Goal: Complete application form

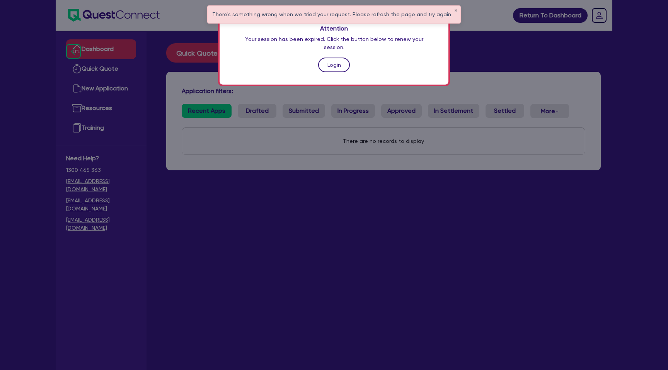
click at [330, 58] on link "Login" at bounding box center [334, 65] width 32 height 15
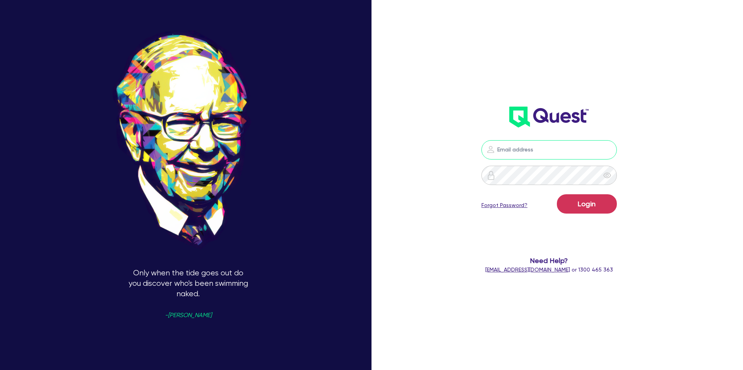
click at [550, 153] on input "email" at bounding box center [548, 149] width 135 height 19
type input "gabriel.vanjour@quest.finance"
drag, startPoint x: 574, startPoint y: 201, endPoint x: 576, endPoint y: 205, distance: 4.7
click at [574, 203] on button "Login" at bounding box center [587, 204] width 60 height 19
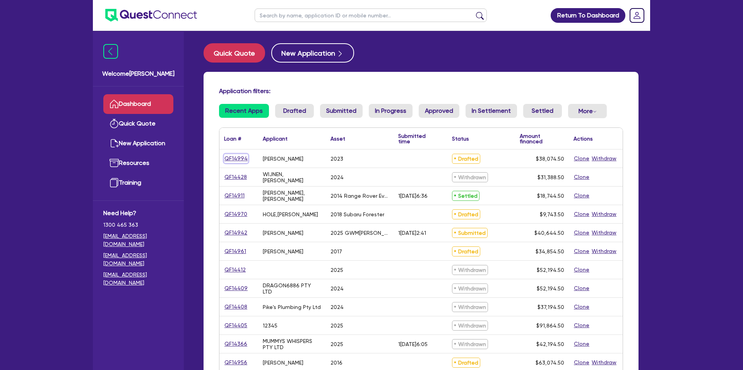
click at [234, 159] on link "QF14994" at bounding box center [236, 158] width 24 height 9
select select "CARS_AND_LIGHT_TRUCKS"
select select "PASSENGER_VEHICLES"
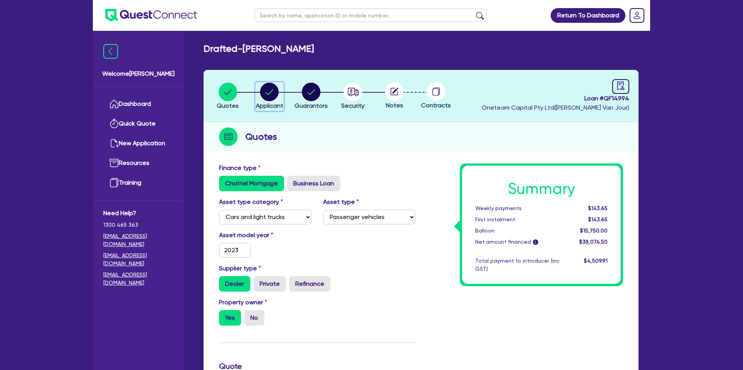
click at [271, 91] on circle "button" at bounding box center [269, 92] width 19 height 19
select select "SOLE_TRADER"
select select "RENTAL_REAL_ESTATE"
select select "PROPERTY_OPERATORS"
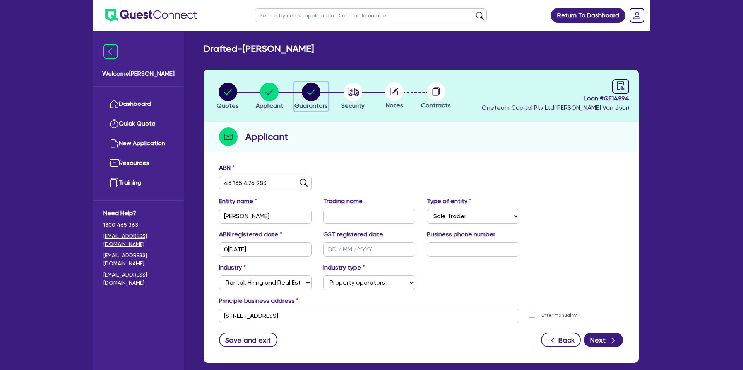
click at [316, 90] on circle "button" at bounding box center [311, 92] width 19 height 19
select select "MR"
select select "QLD"
select select "MARRIED"
select select "PROPERTY"
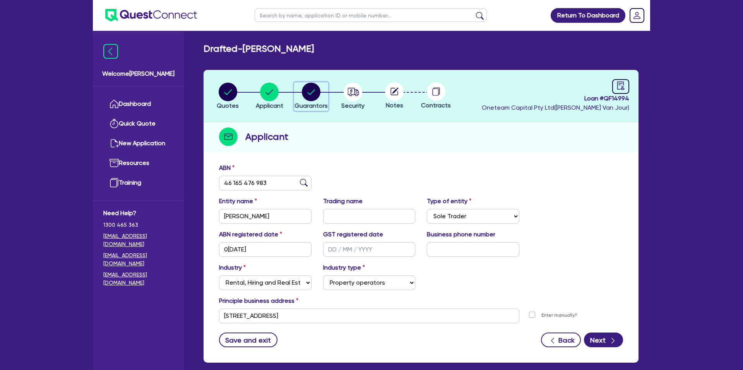
select select "MORTGAGE"
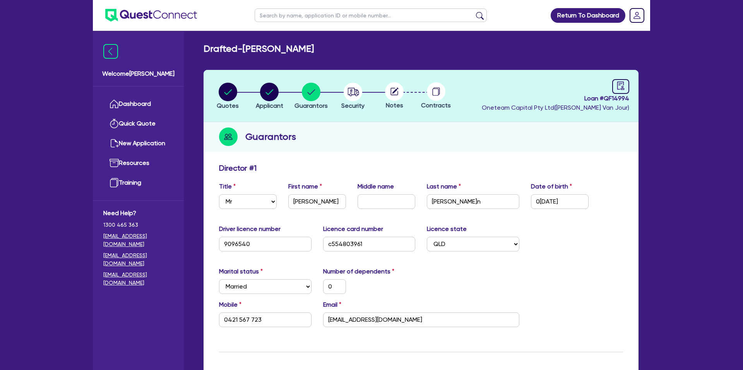
click at [150, 104] on link "Dashboard" at bounding box center [138, 104] width 70 height 20
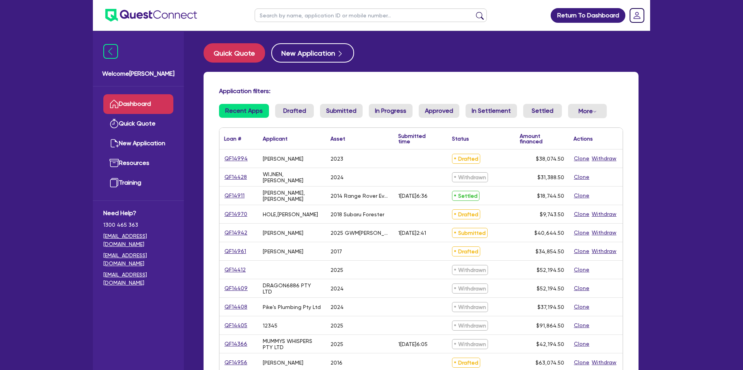
click at [306, 17] on input "text" at bounding box center [370, 16] width 232 height 14
type input "debra"
click at [473, 12] on button "submit" at bounding box center [479, 17] width 12 height 11
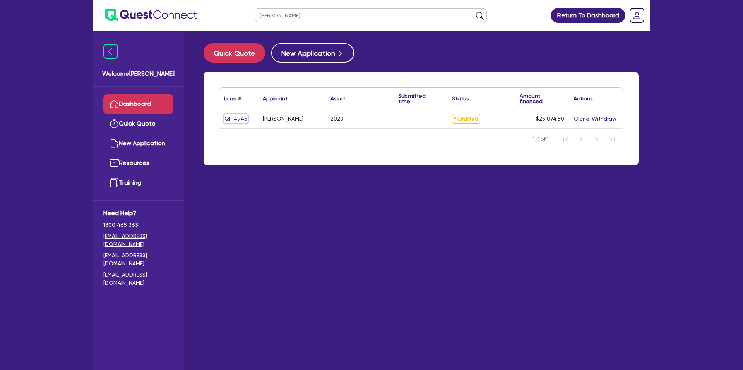
click at [234, 119] on link "QF14945" at bounding box center [236, 118] width 24 height 9
select select "CARS_AND_LIGHT_TRUCKS"
select select "PASSENGER_VEHICLES"
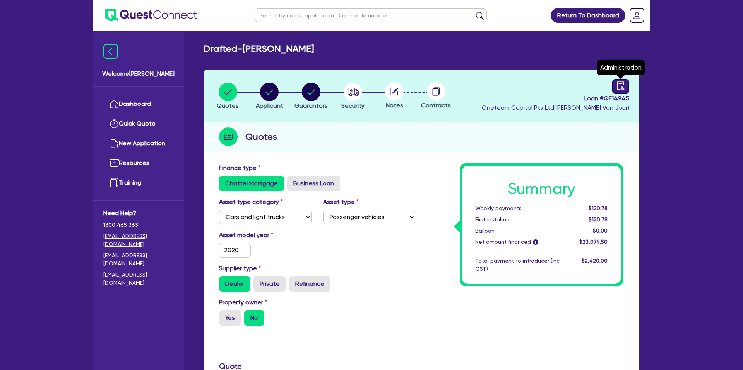
click at [624, 87] on icon "audit" at bounding box center [620, 86] width 9 height 9
select select "DRAFTED_NEW"
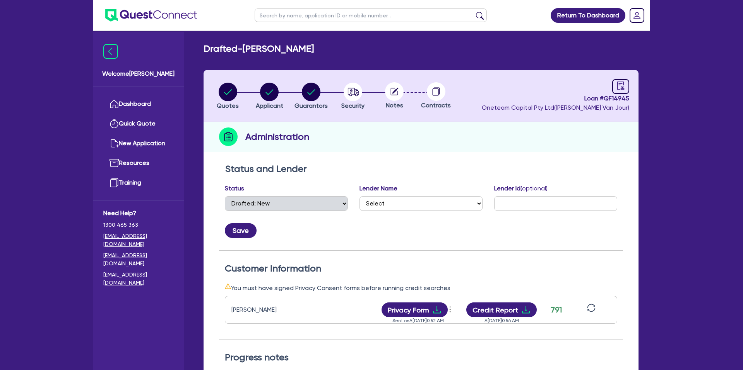
click at [387, 89] on circle at bounding box center [394, 91] width 19 height 19
click at [349, 91] on circle "button" at bounding box center [352, 92] width 19 height 19
select select "CARS_AND_LIGHT_TRUCKS"
select select "PASSENGER_VEHICLES"
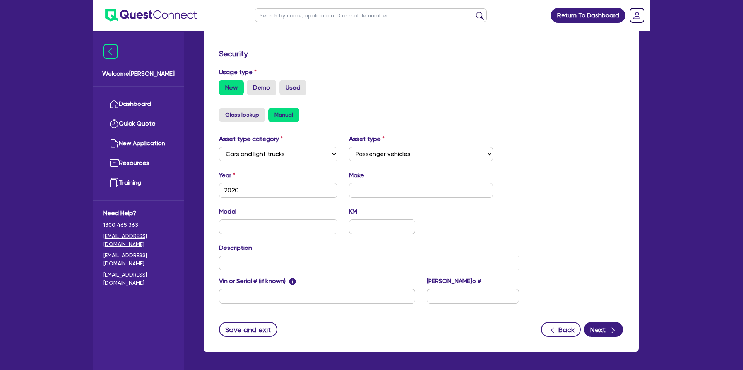
scroll to position [225, 0]
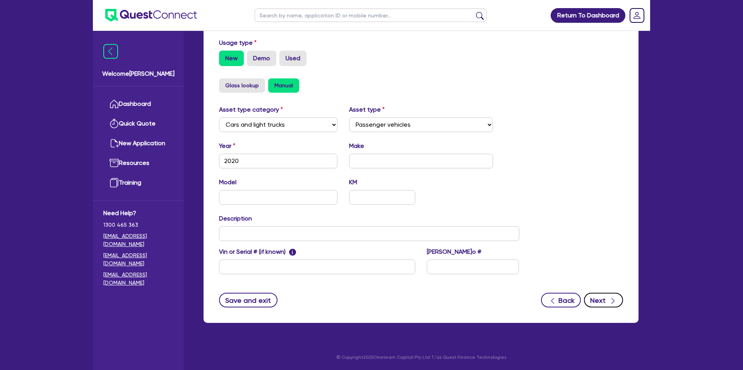
click at [604, 297] on button "Next" at bounding box center [603, 300] width 39 height 15
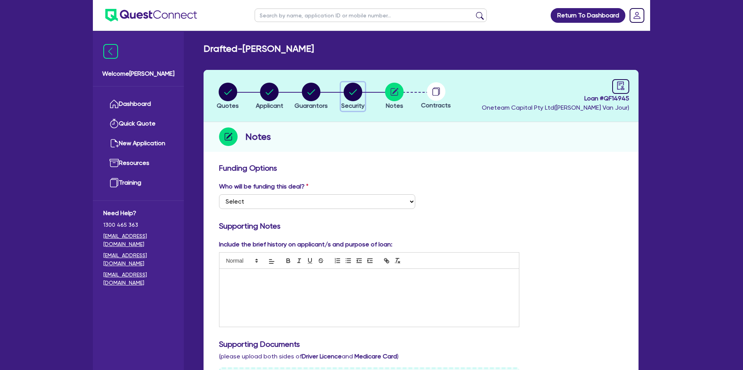
click at [351, 85] on circle "button" at bounding box center [352, 92] width 19 height 19
select select "CARS_AND_LIGHT_TRUCKS"
select select "PASSENGER_VEHICLES"
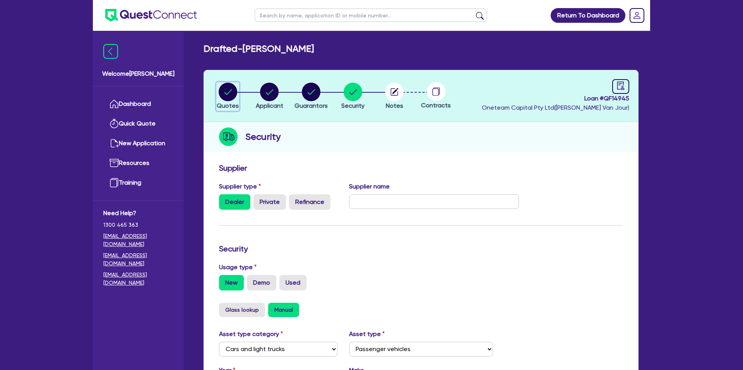
click at [235, 97] on circle "button" at bounding box center [228, 92] width 19 height 19
select select "CARS_AND_LIGHT_TRUCKS"
select select "PASSENGER_VEHICLES"
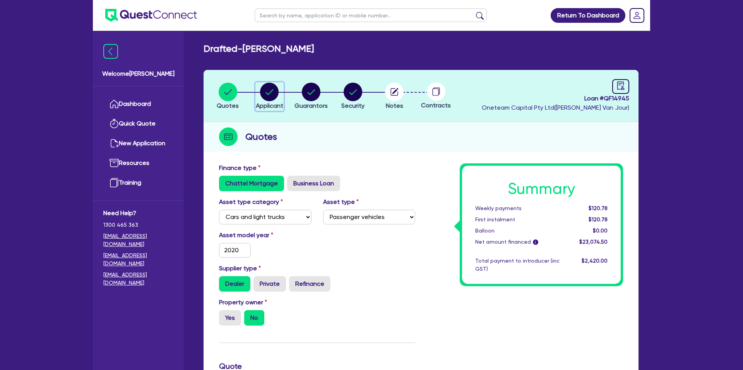
click at [266, 93] on icon "button" at bounding box center [270, 91] width 8 height 5
select select "SOLE_TRADER"
select select "RENTAL_REAL_ESTATE"
select select "REAL_ESTATE_SERVICES"
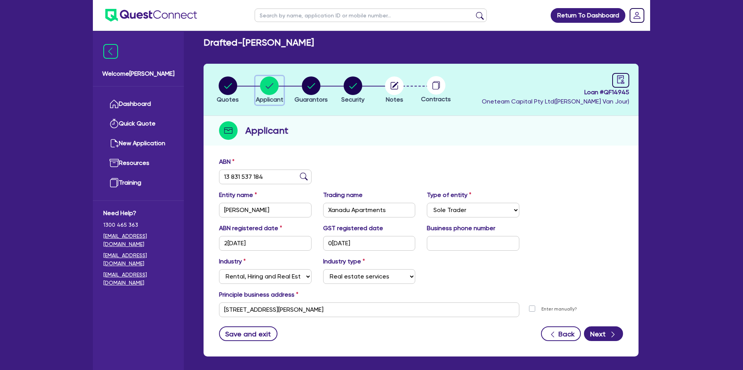
scroll to position [5, 0]
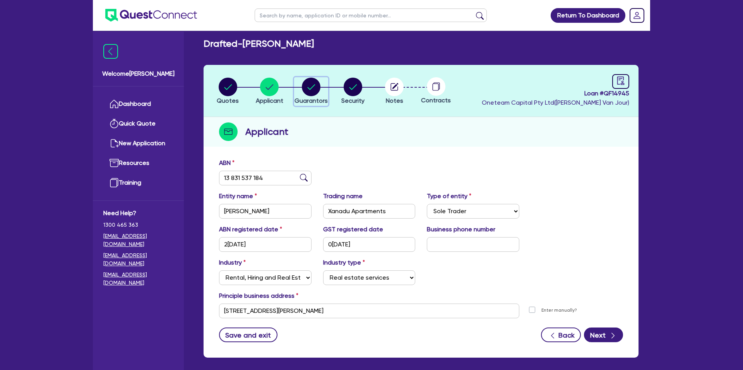
click at [316, 89] on circle "button" at bounding box center [311, 87] width 19 height 19
select select "MRS"
select select "VIC"
select select "SINGLE"
select select "CASH"
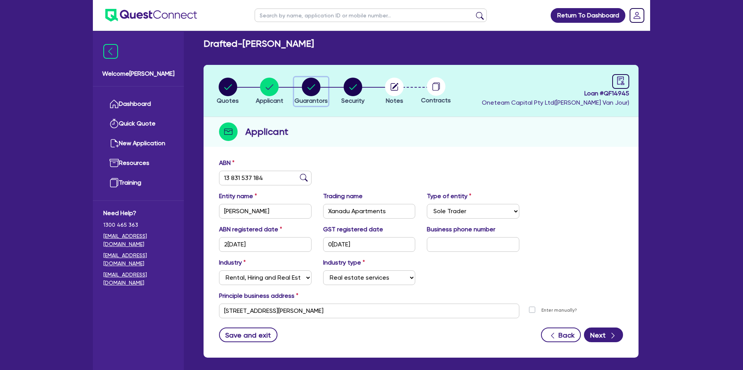
select select "CREDIT_CARD"
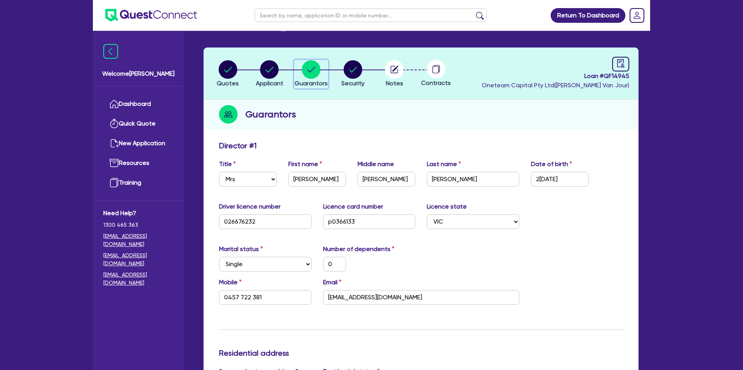
scroll to position [17, 0]
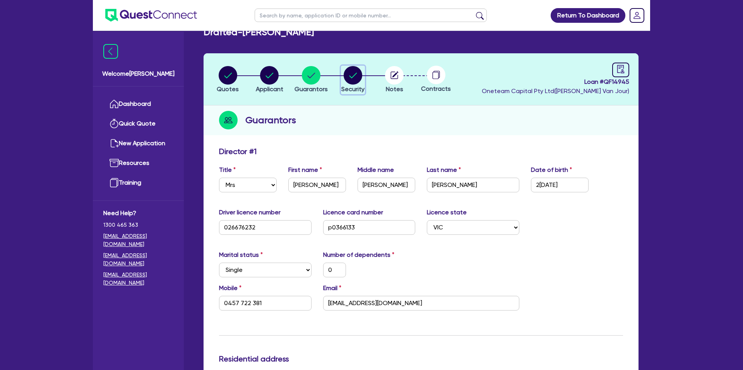
click at [352, 76] on circle "button" at bounding box center [352, 75] width 19 height 19
select select "CARS_AND_LIGHT_TRUCKS"
select select "PASSENGER_VEHICLES"
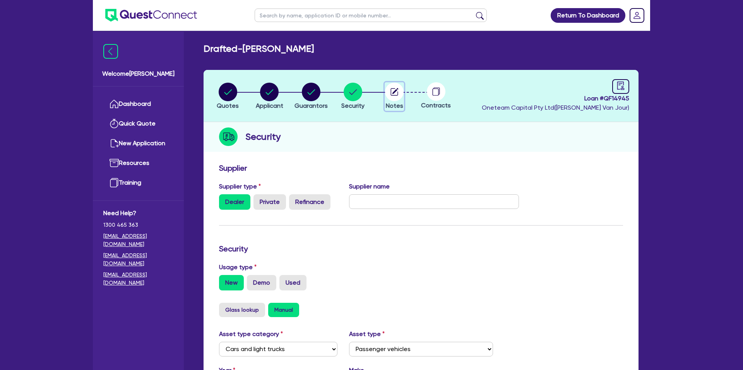
click at [391, 92] on icon "button" at bounding box center [394, 91] width 7 height 7
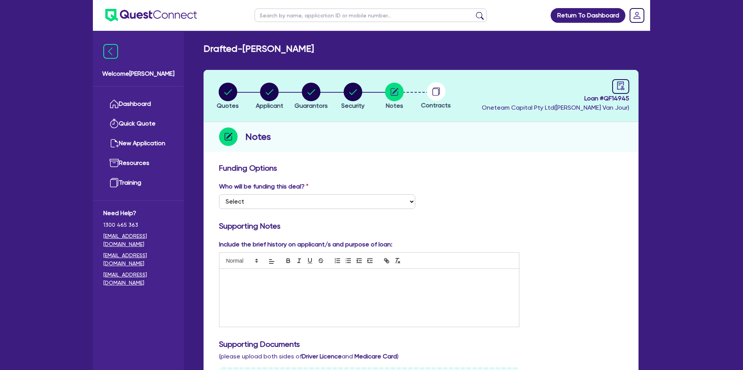
click at [438, 89] on icon at bounding box center [436, 91] width 19 height 19
click at [269, 95] on circle "button" at bounding box center [269, 92] width 19 height 19
select select "SOLE_TRADER"
select select "RENTAL_REAL_ESTATE"
select select "REAL_ESTATE_SERVICES"
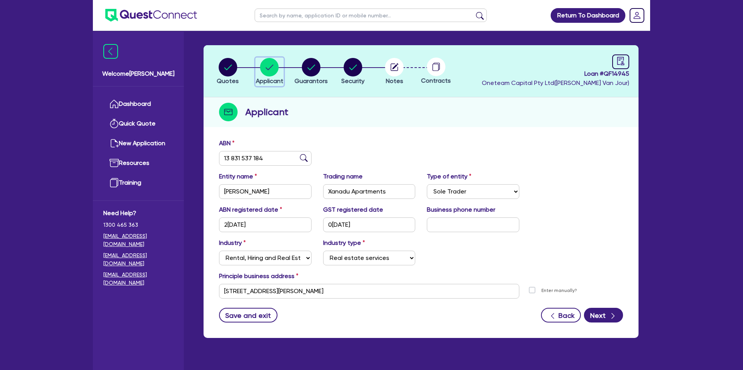
scroll to position [24, 0]
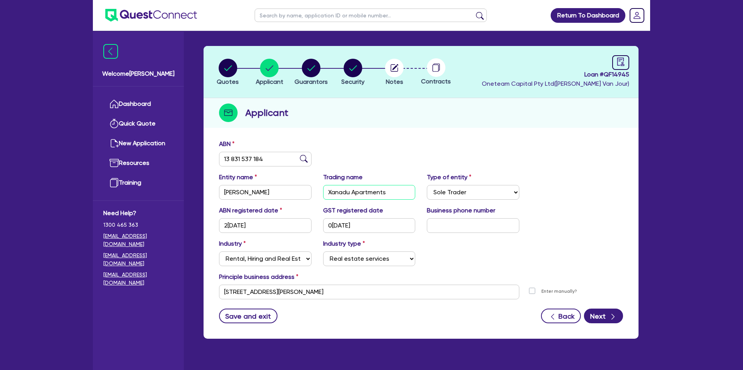
click at [350, 194] on input "Xanadu Apartments" at bounding box center [369, 192] width 92 height 15
click at [400, 68] on circle "button" at bounding box center [394, 68] width 19 height 19
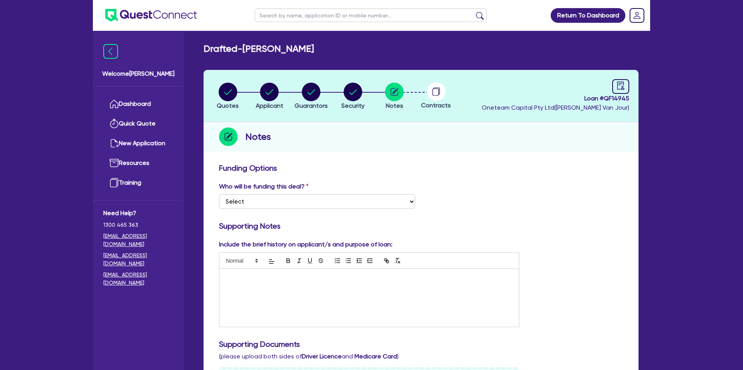
click at [244, 279] on p at bounding box center [369, 277] width 288 height 7
click at [290, 277] on p "Client runs a holiday apartnment rental business." at bounding box center [369, 277] width 288 height 7
click at [270, 278] on p "Client runs a holiday apartment rental business." at bounding box center [369, 277] width 288 height 7
click at [268, 294] on p "Turn over 200k." at bounding box center [369, 291] width 288 height 7
click at [617, 253] on div "Include the brief history on applicant/s and purpose of loan: Client runs an ap…" at bounding box center [420, 287] width 415 height 94
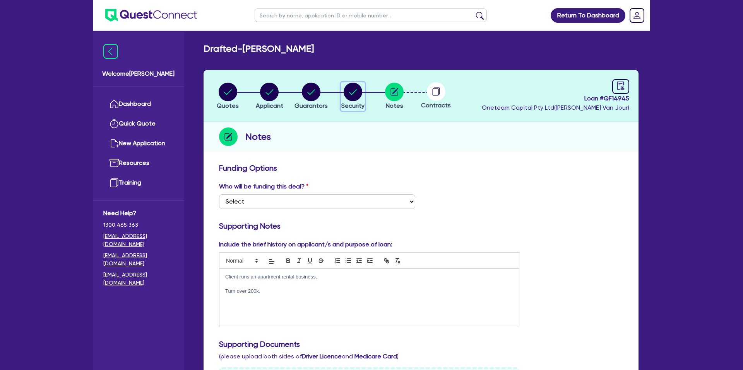
click at [359, 90] on circle "button" at bounding box center [352, 92] width 19 height 19
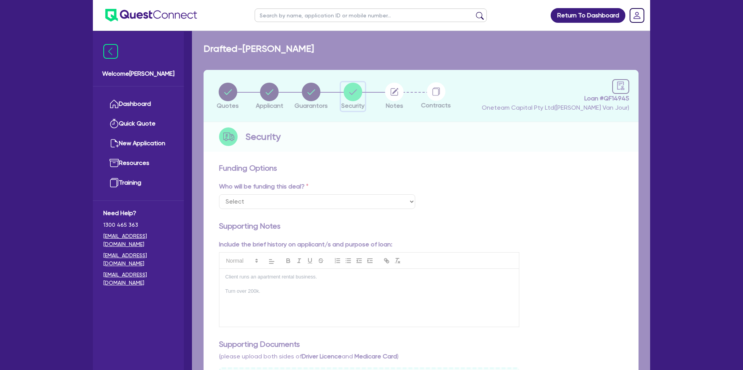
select select "CARS_AND_LIGHT_TRUCKS"
select select "PASSENGER_VEHICLES"
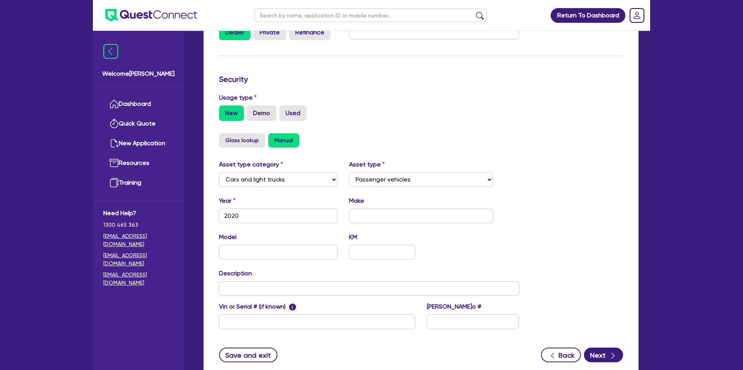
scroll to position [173, 0]
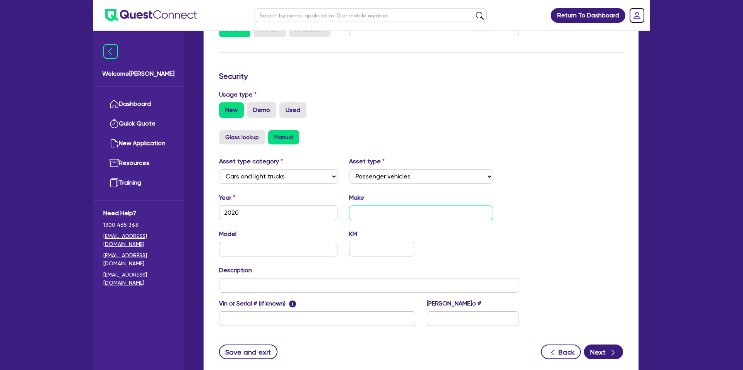
click at [379, 220] on input "text" at bounding box center [421, 213] width 144 height 15
type input "VW"
click at [273, 250] on input "text" at bounding box center [278, 249] width 118 height 15
type input "Tiguan"
drag, startPoint x: 471, startPoint y: 239, endPoint x: 430, endPoint y: 253, distance: 43.5
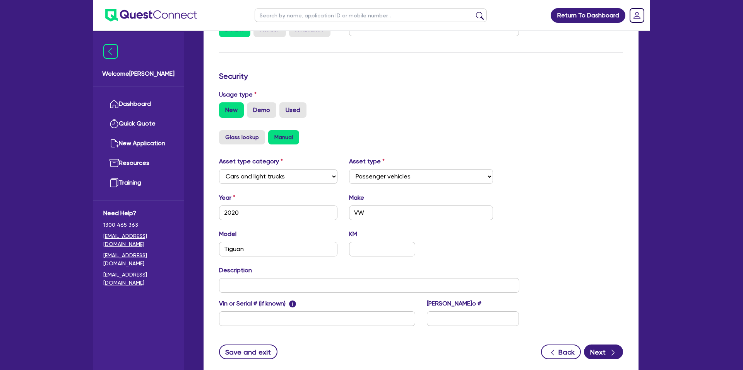
click at [471, 239] on div "Model Tiguan KM" at bounding box center [369, 246] width 312 height 33
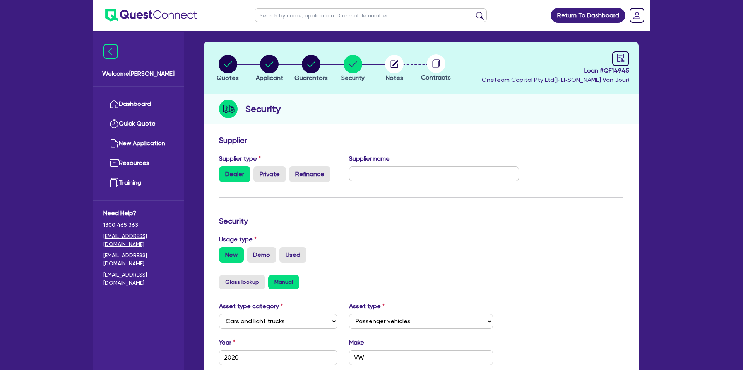
scroll to position [0, 0]
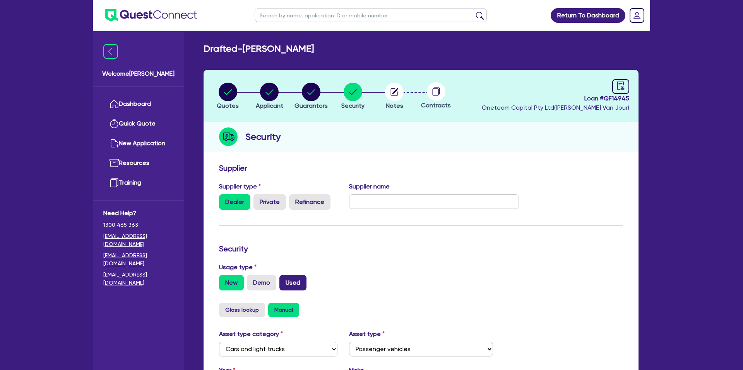
click at [289, 283] on label "Used" at bounding box center [292, 282] width 27 height 15
click at [284, 280] on input "Used" at bounding box center [281, 277] width 5 height 5
radio input "true"
click at [396, 92] on circle "button" at bounding box center [394, 92] width 19 height 19
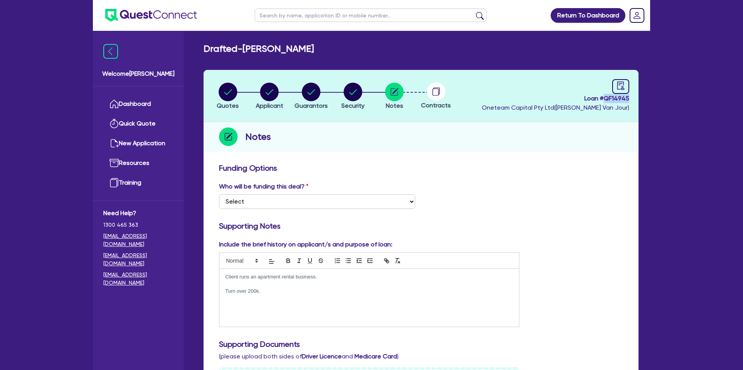
drag, startPoint x: 605, startPoint y: 99, endPoint x: 648, endPoint y: 99, distance: 42.9
click at [648, 99] on div "Drafted - CASEY, DEBRA MARIE Quotes Applicant Guarantors Security Notes Contrac…" at bounding box center [421, 371] width 458 height 657
copy span "QF14945"
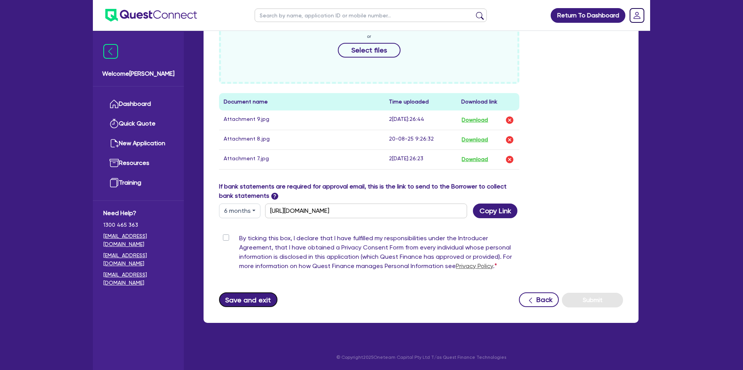
click at [237, 297] on button "Save and exit" at bounding box center [248, 300] width 58 height 15
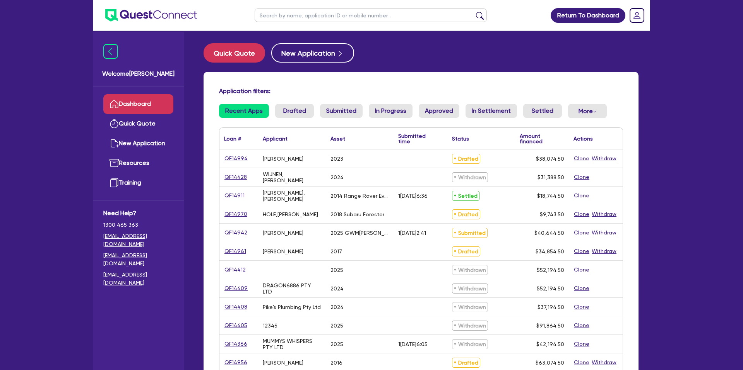
drag, startPoint x: 282, startPoint y: 17, endPoint x: 287, endPoint y: 16, distance: 4.7
click at [287, 16] on input "text" at bounding box center [370, 16] width 232 height 14
type input "debra"
click at [473, 12] on button "submit" at bounding box center [479, 17] width 12 height 11
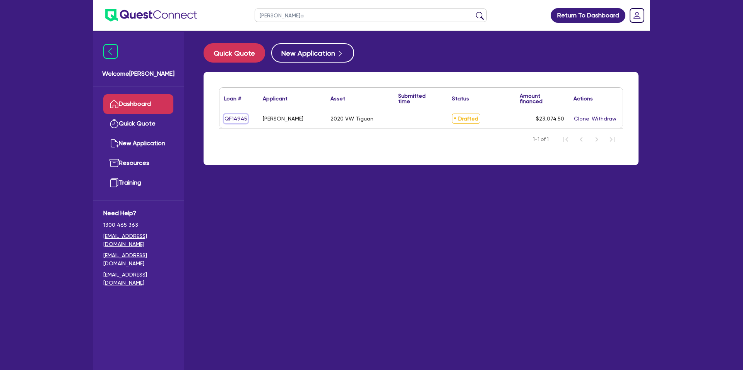
click at [239, 118] on link "QF14945" at bounding box center [236, 118] width 24 height 9
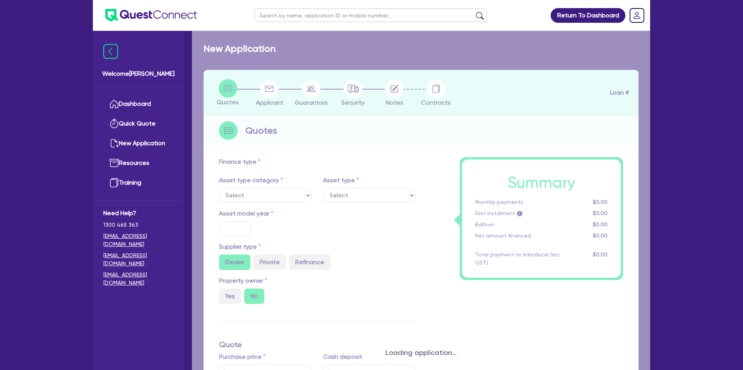
select select "CARS_AND_LIGHT_TRUCKS"
type input "2020"
type input "28,000"
type input "8,000"
type input "12.99"
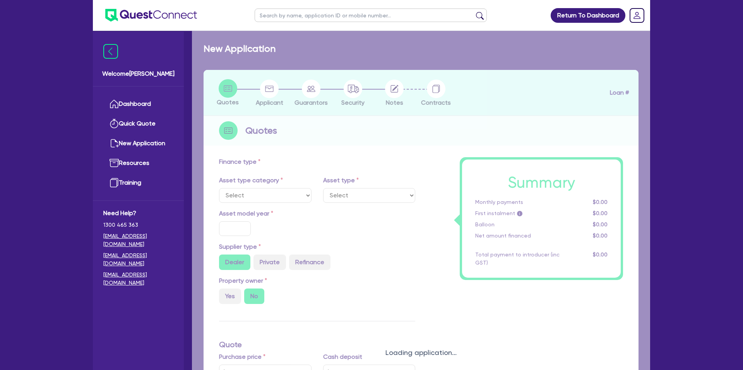
type input "2,200"
select select "PASSENGER_VEHICLES"
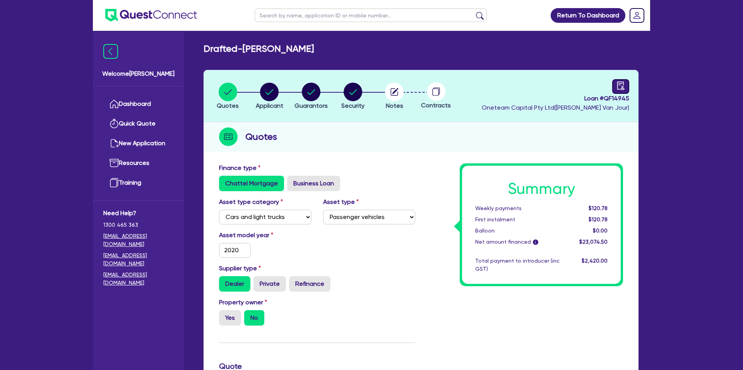
click at [621, 89] on icon "audit" at bounding box center [620, 86] width 9 height 9
select select "DRAFTED_NEW"
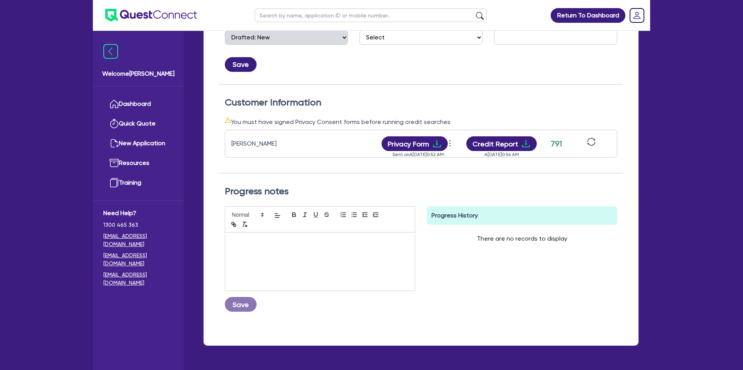
scroll to position [170, 0]
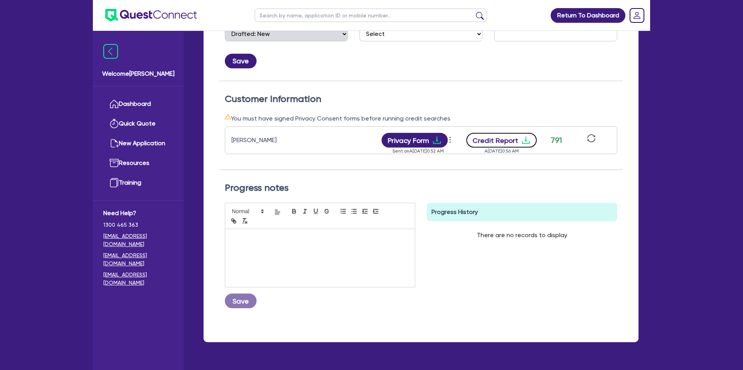
click at [527, 141] on icon "download" at bounding box center [525, 140] width 9 height 9
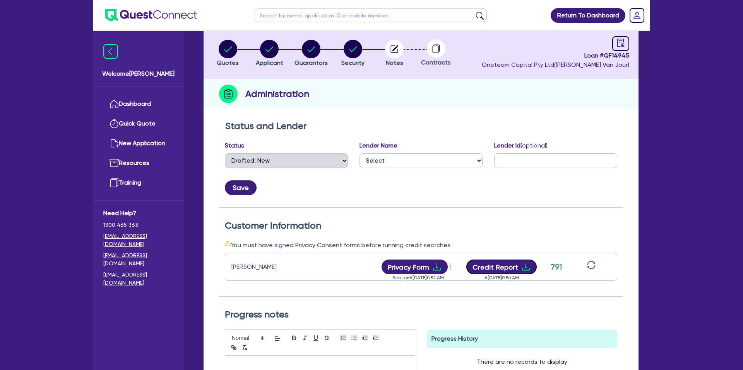
scroll to position [0, 0]
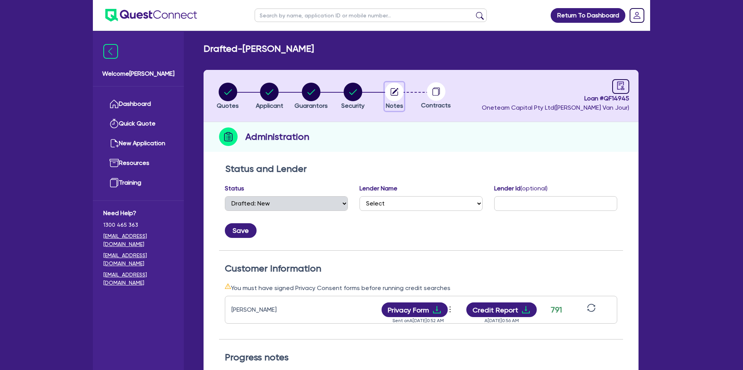
click at [396, 91] on icon "button" at bounding box center [395, 91] width 6 height 6
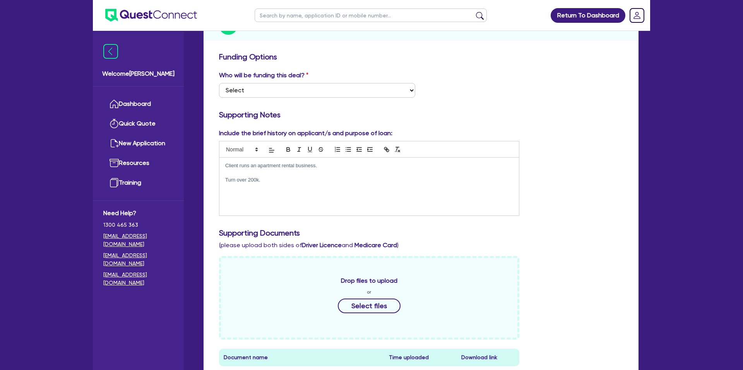
scroll to position [112, 0]
click at [291, 185] on div "Client runs an apartment rental business. Turn over 200k." at bounding box center [368, 186] width 299 height 58
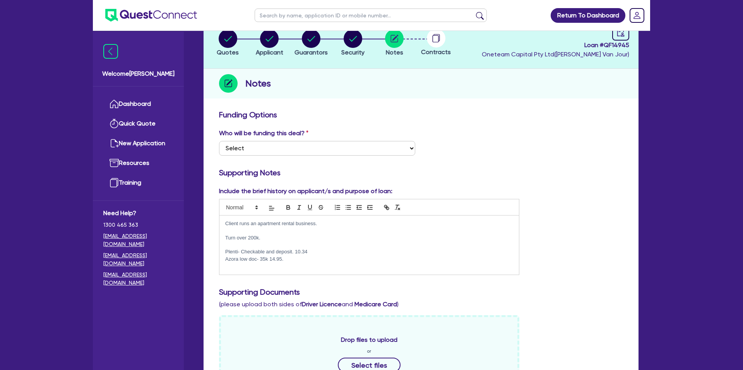
scroll to position [0, 0]
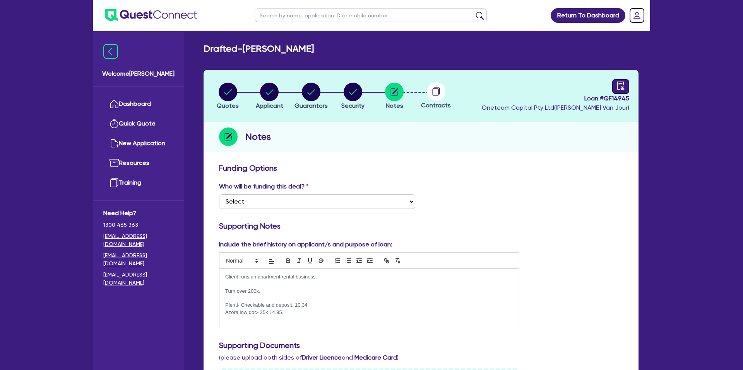
click at [615, 84] on link at bounding box center [620, 86] width 17 height 15
select select "DRAFTED_NEW"
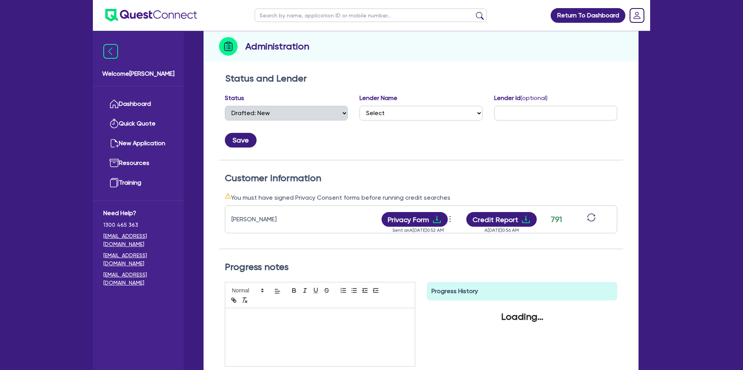
scroll to position [106, 0]
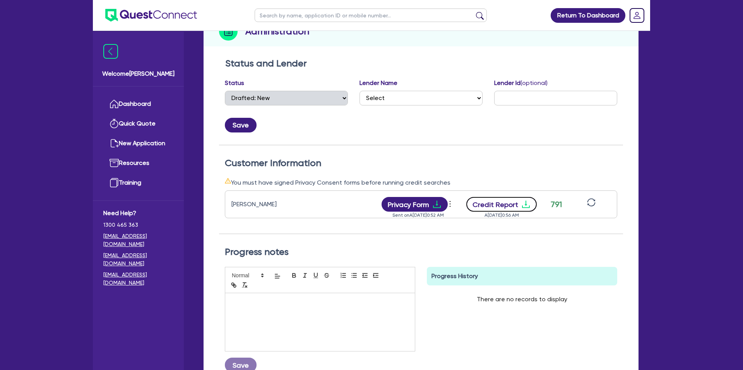
click at [513, 204] on button "Credit Report" at bounding box center [501, 204] width 71 height 15
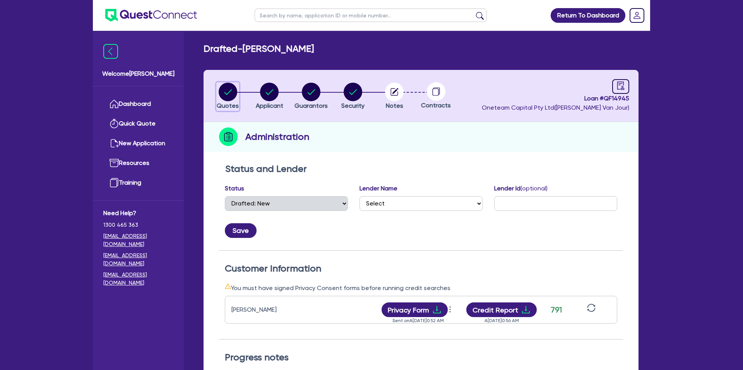
click at [227, 86] on circle "button" at bounding box center [228, 92] width 19 height 19
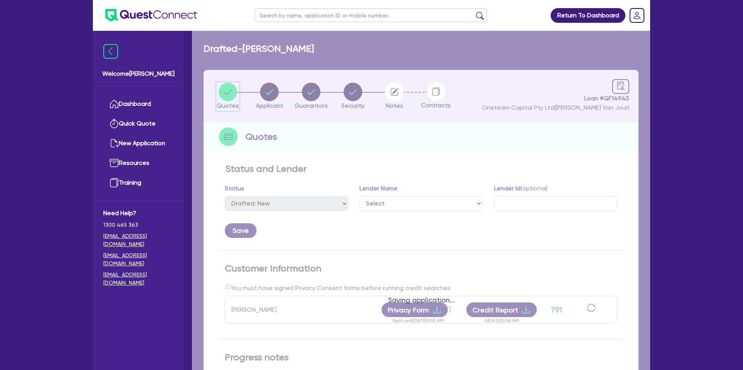
select select "CARS_AND_LIGHT_TRUCKS"
select select "PASSENGER_VEHICLES"
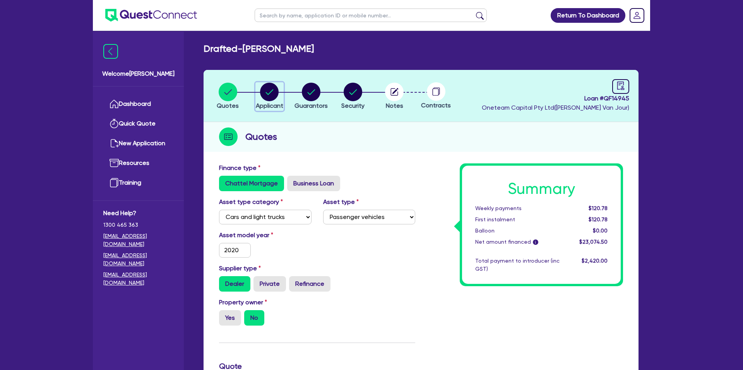
click at [274, 88] on circle "button" at bounding box center [269, 92] width 19 height 19
select select "SOLE_TRADER"
select select "RENTAL_REAL_ESTATE"
select select "REAL_ESTATE_SERVICES"
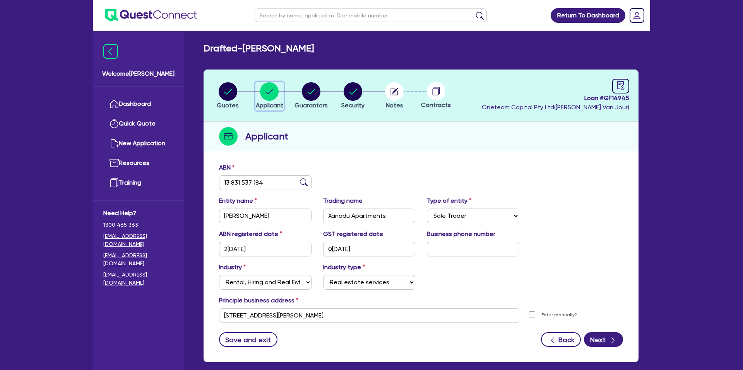
scroll to position [40, 0]
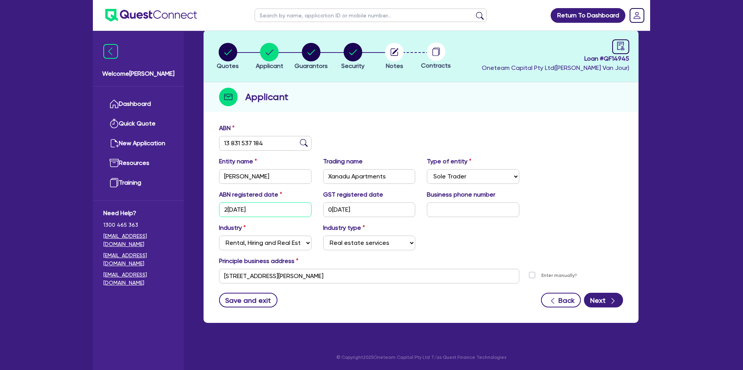
drag, startPoint x: 258, startPoint y: 212, endPoint x: 223, endPoint y: 211, distance: 35.6
click at [223, 211] on input "21/06/2018" at bounding box center [265, 210] width 92 height 15
drag, startPoint x: 363, startPoint y: 209, endPoint x: 320, endPoint y: 208, distance: 43.3
click at [320, 208] on div "GST registered date 01/07/2018" at bounding box center [369, 203] width 104 height 27
click at [504, 247] on div "Industry Select Accomodation & Food Services Administrative & Support Services …" at bounding box center [420, 240] width 415 height 33
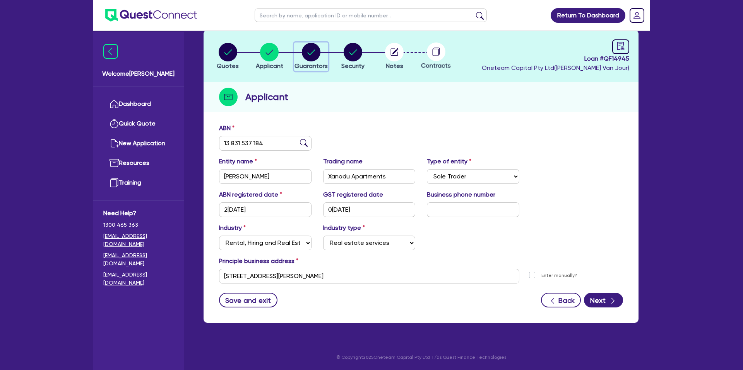
click at [311, 59] on circle "button" at bounding box center [311, 52] width 19 height 19
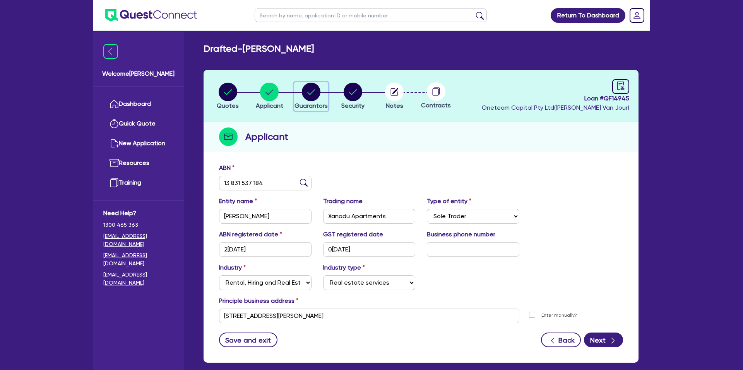
select select "MRS"
select select "VIC"
select select "SINGLE"
select select "CASH"
select select "CREDIT_CARD"
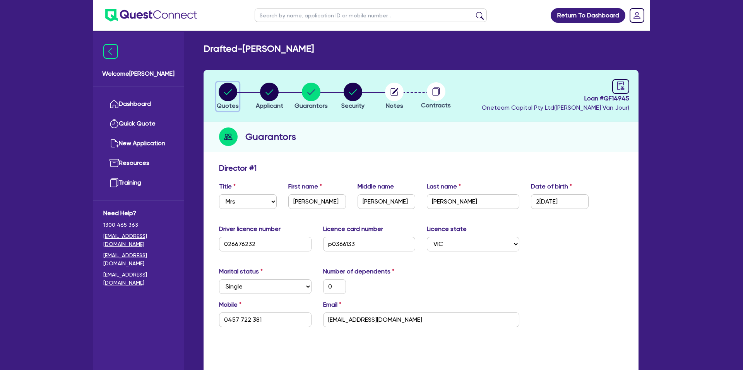
click at [233, 92] on circle "button" at bounding box center [228, 92] width 19 height 19
select select "CARS_AND_LIGHT_TRUCKS"
select select "PASSENGER_VEHICLES"
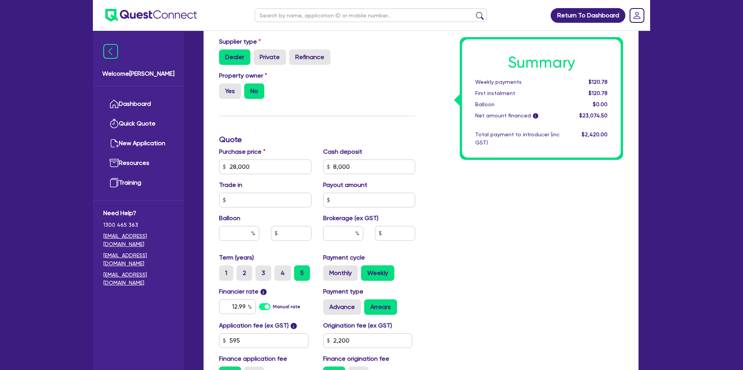
scroll to position [228, 0]
drag, startPoint x: 351, startPoint y: 166, endPoint x: 324, endPoint y: 166, distance: 27.1
click at [324, 166] on input "8,000" at bounding box center [369, 166] width 92 height 15
drag, startPoint x: 332, startPoint y: 167, endPoint x: 353, endPoint y: 167, distance: 21.7
click at [353, 167] on input "8,000" at bounding box center [369, 166] width 92 height 15
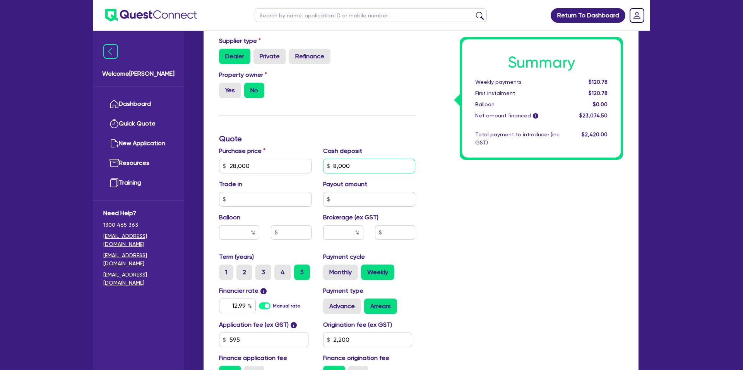
drag, startPoint x: 353, startPoint y: 166, endPoint x: 332, endPoint y: 166, distance: 20.9
click at [324, 165] on input "8,000" at bounding box center [369, 166] width 92 height 15
type input "28,000"
type input "8,000"
type input "2,200"
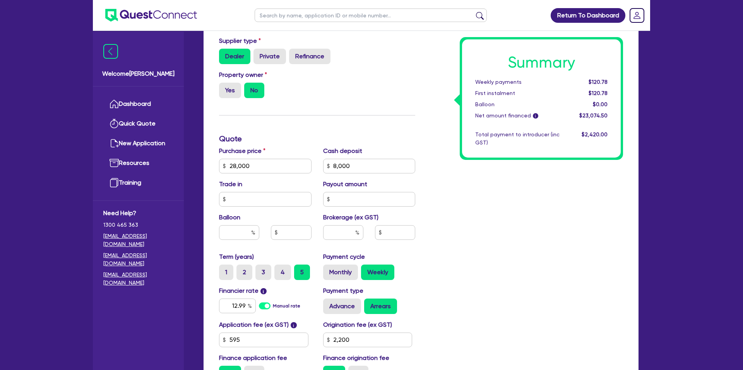
click at [496, 190] on div "Summary Weekly payments $120.78 First instalment $120.78 Balloon $0.00 Net amou…" at bounding box center [525, 162] width 208 height 452
type input "28,000"
type input "8,000"
type input "2,200"
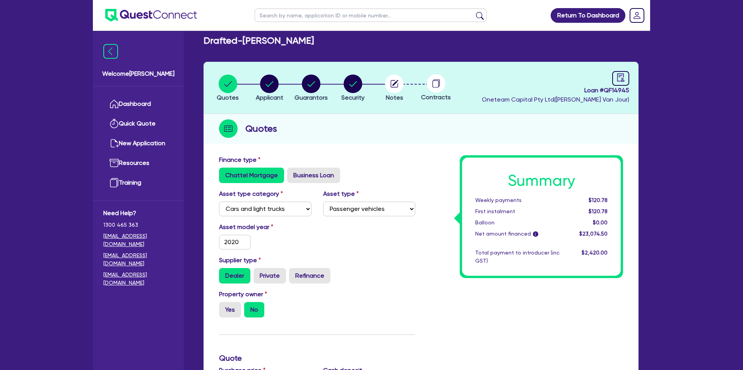
scroll to position [0, 0]
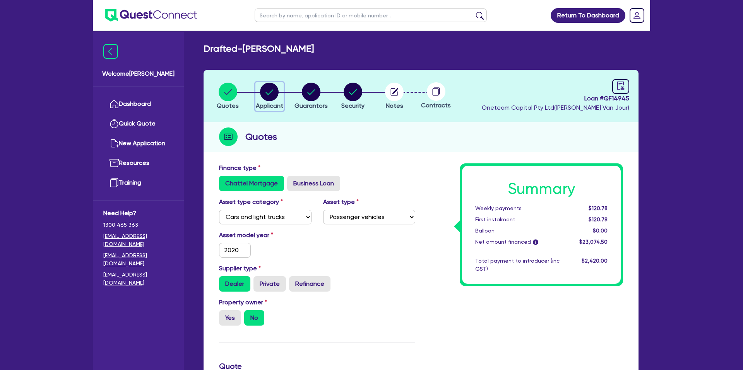
click at [266, 87] on circle "button" at bounding box center [269, 92] width 19 height 19
select select "SOLE_TRADER"
select select "RENTAL_REAL_ESTATE"
select select "REAL_ESTATE_SERVICES"
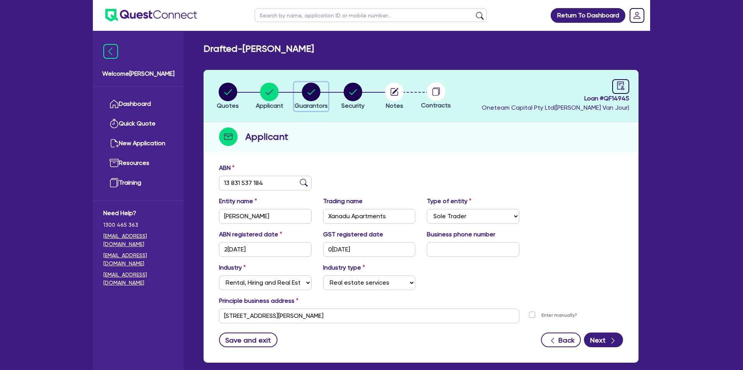
click at [317, 90] on circle "button" at bounding box center [311, 92] width 19 height 19
select select "MRS"
select select "VIC"
select select "SINGLE"
select select "CASH"
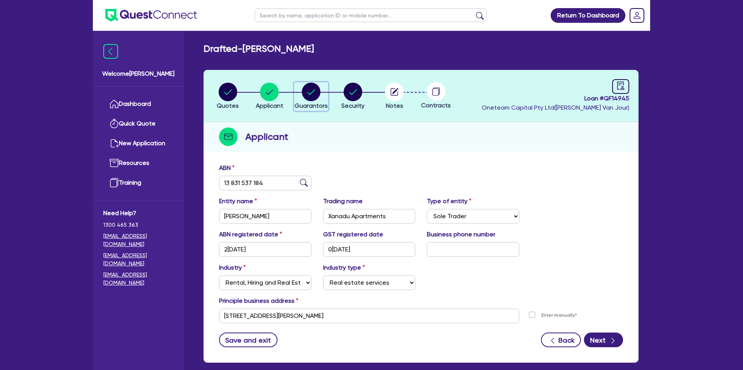
select select "CREDIT_CARD"
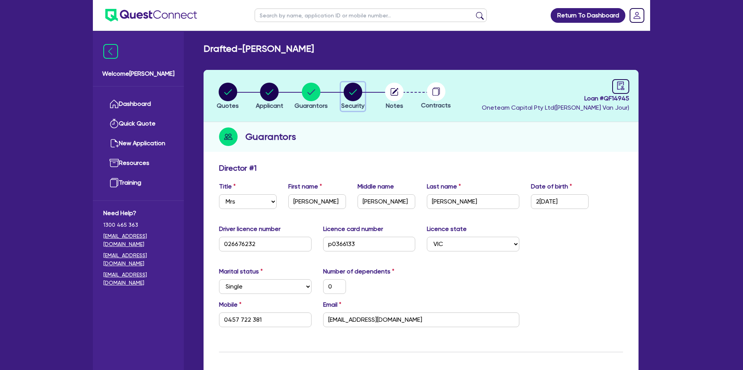
click at [354, 88] on circle "button" at bounding box center [352, 92] width 19 height 19
select select "CARS_AND_LIGHT_TRUCKS"
select select "PASSENGER_VEHICLES"
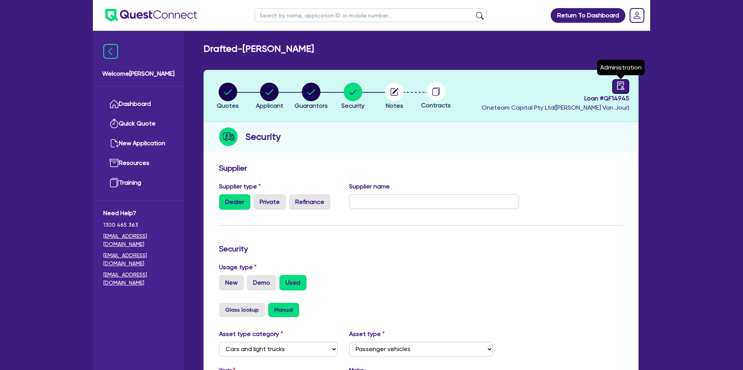
click at [615, 82] on link at bounding box center [620, 86] width 17 height 15
select select "DRAFTED_NEW"
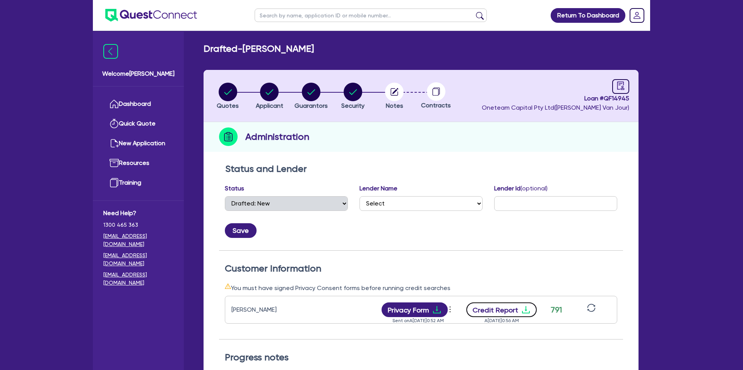
click at [526, 308] on icon "download" at bounding box center [525, 310] width 9 height 9
click at [451, 138] on div "Administration" at bounding box center [420, 137] width 435 height 30
click at [625, 86] on link at bounding box center [620, 86] width 17 height 15
click at [623, 82] on icon "audit" at bounding box center [620, 86] width 7 height 8
click at [401, 89] on circle "button" at bounding box center [394, 92] width 19 height 19
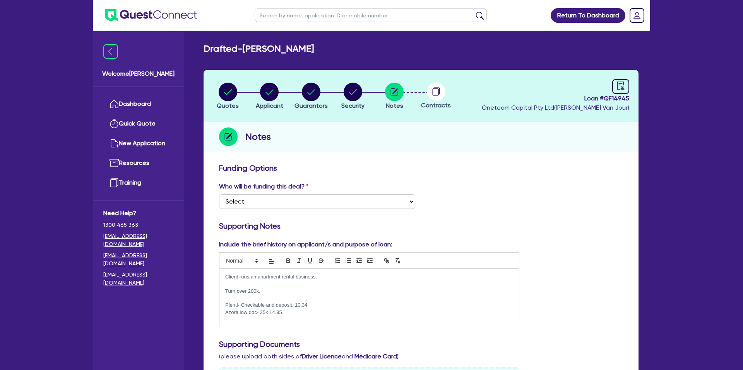
click at [440, 91] on circle at bounding box center [436, 91] width 19 height 19
click at [350, 93] on circle "button" at bounding box center [352, 92] width 19 height 19
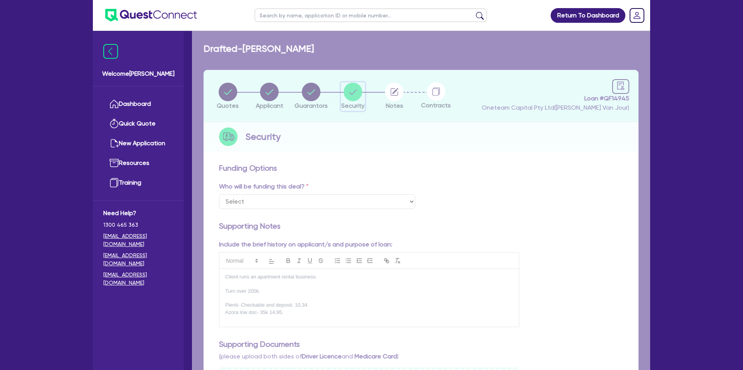
select select "CARS_AND_LIGHT_TRUCKS"
select select "PASSENGER_VEHICLES"
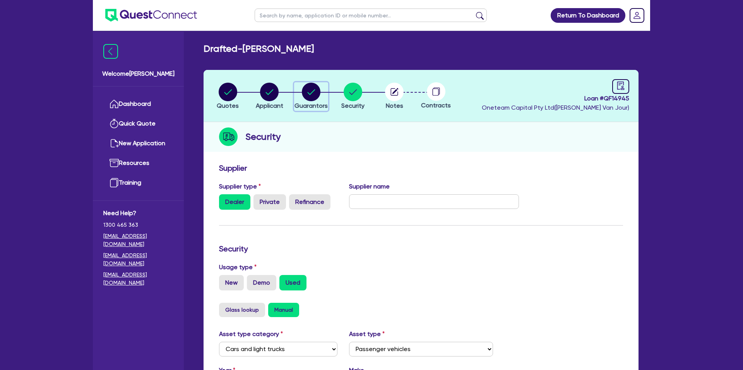
click at [310, 93] on circle "button" at bounding box center [311, 92] width 19 height 19
select select "MRS"
select select "VIC"
select select "SINGLE"
select select "CASH"
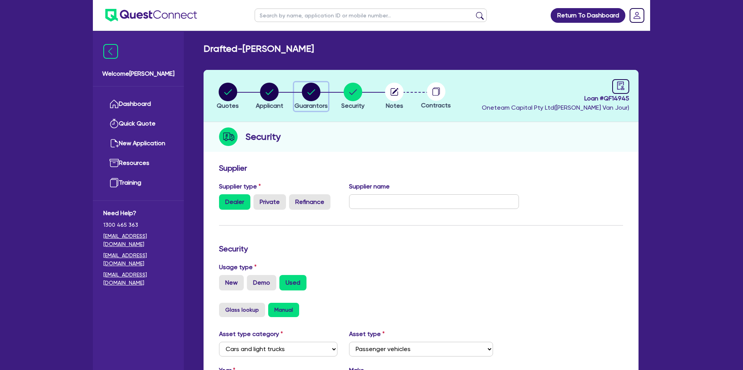
select select "CREDIT_CARD"
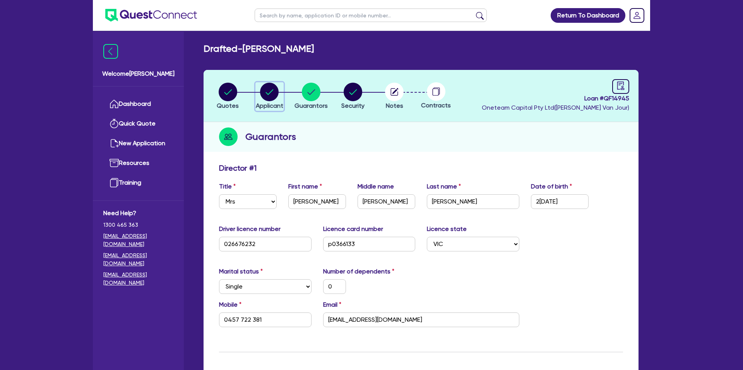
click at [270, 92] on circle "button" at bounding box center [269, 92] width 19 height 19
select select "SOLE_TRADER"
select select "RENTAL_REAL_ESTATE"
select select "REAL_ESTATE_SERVICES"
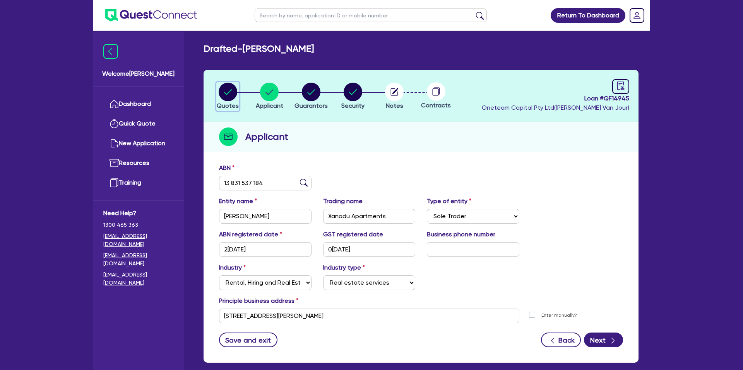
click at [225, 89] on circle "button" at bounding box center [228, 92] width 19 height 19
select select "CARS_AND_LIGHT_TRUCKS"
select select "PASSENGER_VEHICLES"
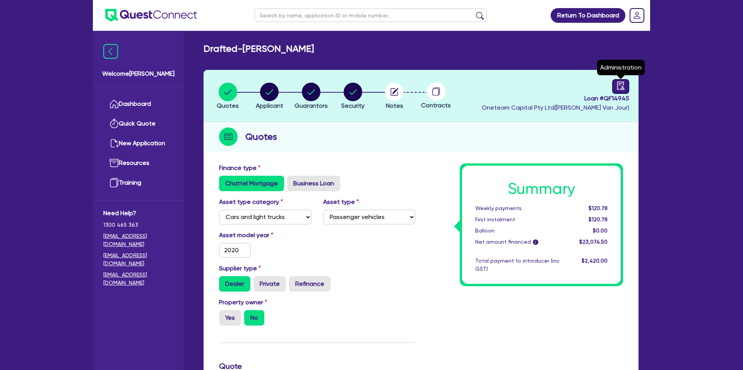
click at [619, 85] on icon "audit" at bounding box center [620, 86] width 9 height 9
select select "DRAFTED_NEW"
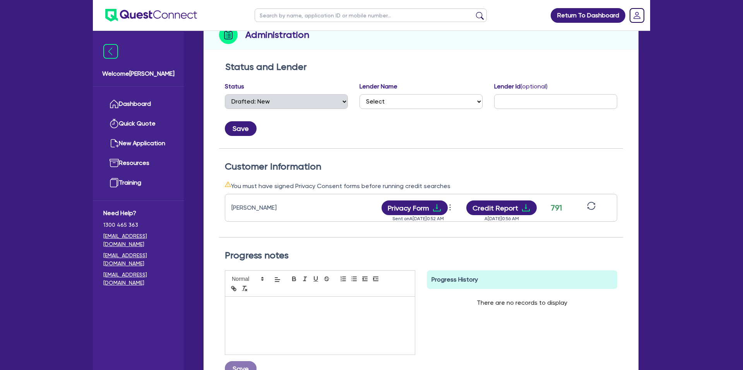
scroll to position [103, 0]
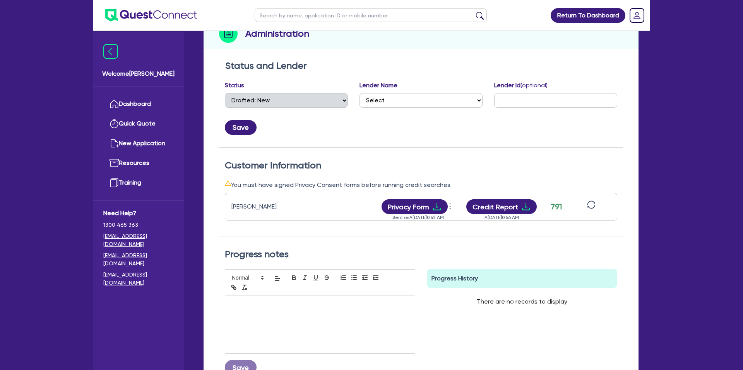
click at [499, 145] on div "Status and Lender Status Select Quoted Drafted: New Drafted: Amended Submitted:…" at bounding box center [421, 103] width 404 height 87
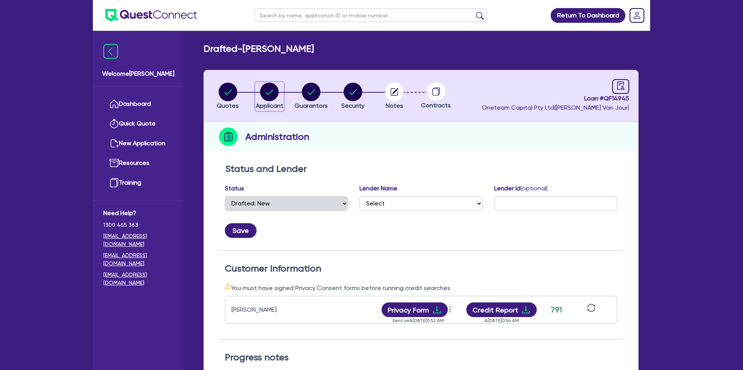
click at [275, 95] on circle "button" at bounding box center [269, 92] width 19 height 19
select select "SOLE_TRADER"
select select "RENTAL_REAL_ESTATE"
select select "REAL_ESTATE_SERVICES"
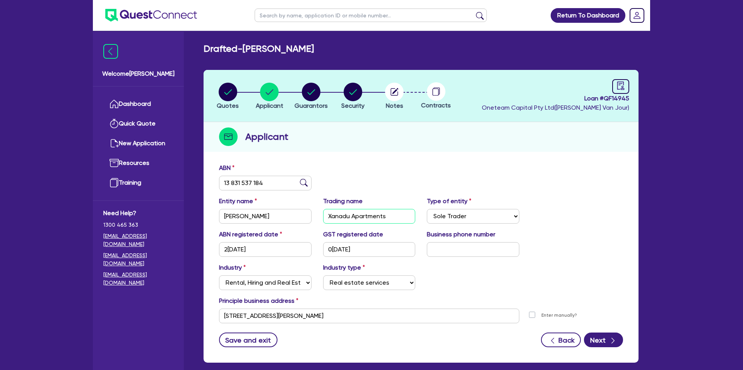
drag, startPoint x: 327, startPoint y: 217, endPoint x: 388, endPoint y: 217, distance: 61.1
click at [388, 217] on input "Xanadu Apartments" at bounding box center [369, 216] width 92 height 15
click at [399, 180] on div "ABN 13 831 537 184" at bounding box center [420, 180] width 415 height 33
click at [137, 106] on link "Dashboard" at bounding box center [138, 104] width 70 height 20
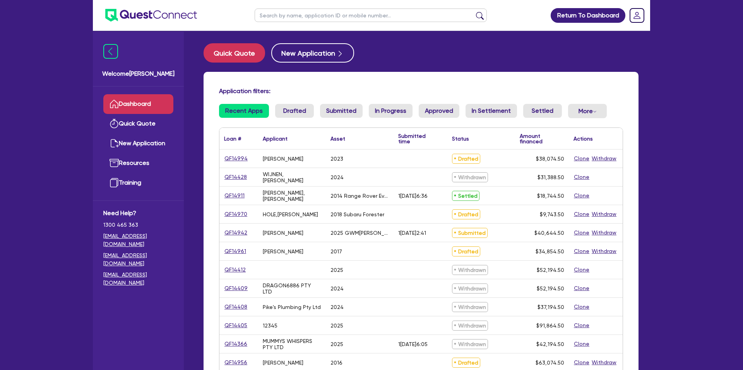
click at [326, 12] on input "text" at bounding box center [370, 16] width 232 height 14
type input "AAA"
click at [473, 12] on button "submit" at bounding box center [479, 17] width 12 height 11
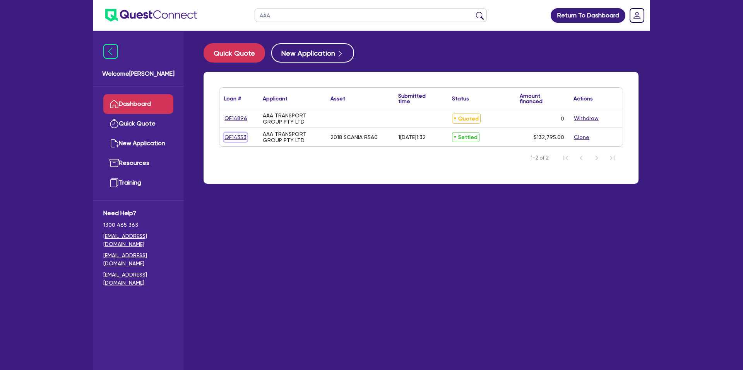
click at [235, 138] on link "QF14353" at bounding box center [235, 137] width 23 height 9
select select "PRIMARY_ASSETS"
select select "HEAVY_TRUCKS"
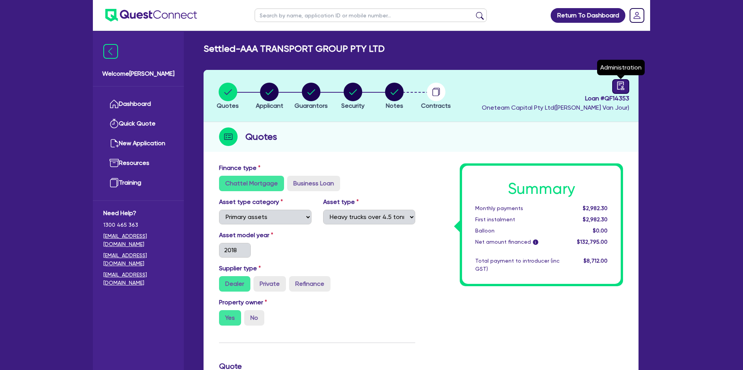
click at [623, 89] on icon "audit" at bounding box center [620, 86] width 7 height 8
select select "SETTLED"
select select "Scotpac"
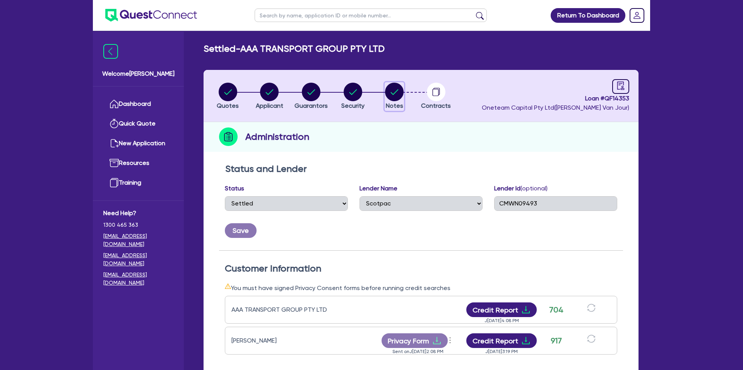
click at [398, 93] on circle "button" at bounding box center [394, 92] width 19 height 19
select select "Other"
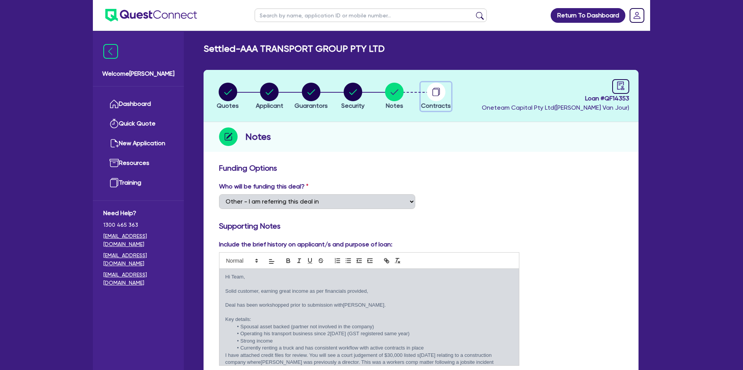
click at [431, 89] on circle "button" at bounding box center [436, 92] width 19 height 19
